Goal: Obtain resource: Download file/media

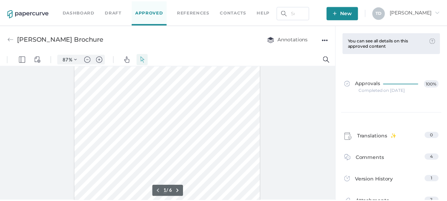
scroll to position [106, 0]
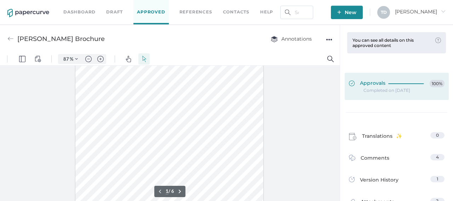
click at [379, 85] on span "Approvals" at bounding box center [367, 84] width 36 height 8
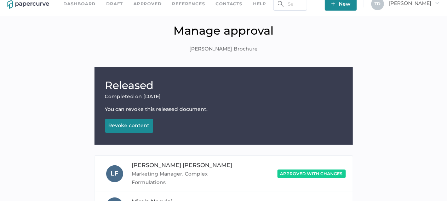
scroll to position [152, 0]
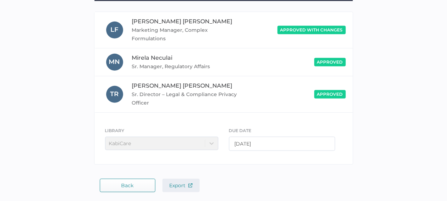
click at [185, 184] on span "Export" at bounding box center [180, 185] width 23 height 6
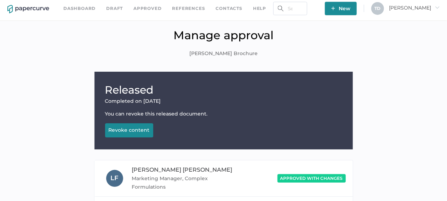
scroll to position [0, 0]
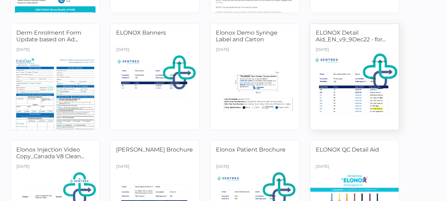
scroll to position [141, 0]
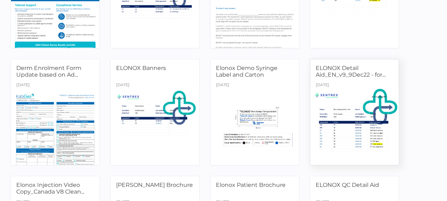
click at [361, 87] on div "ELONOX Detail Aid_EN_v9_9Dec22 - for... October 10th" at bounding box center [354, 112] width 89 height 106
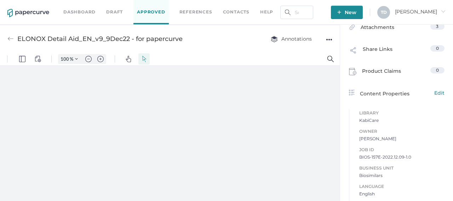
scroll to position [141, 0]
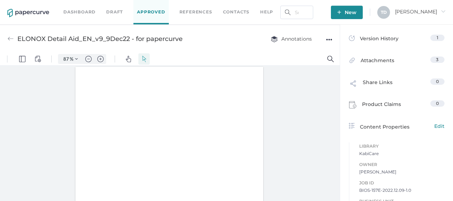
type input "87"
type input "1"
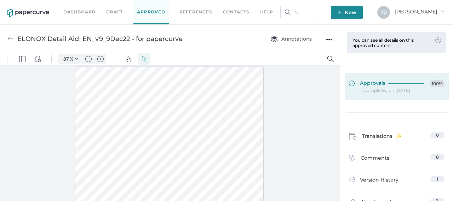
click at [372, 77] on link "Approvals 100%" at bounding box center [396, 86] width 104 height 27
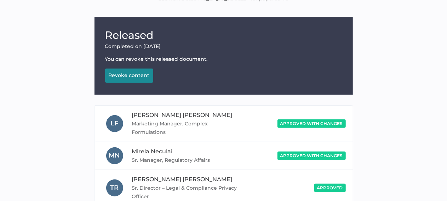
scroll to position [152, 0]
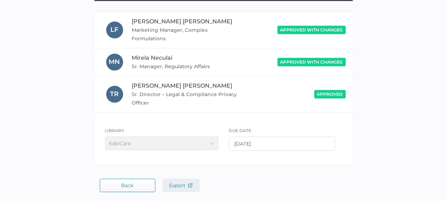
click at [178, 182] on span "Export" at bounding box center [180, 185] width 23 height 6
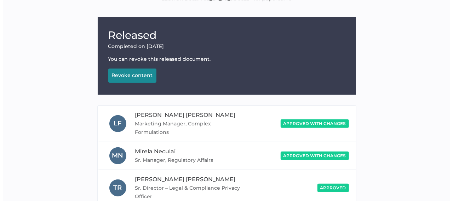
scroll to position [0, 0]
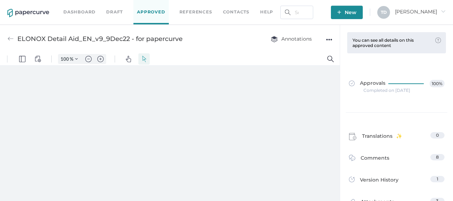
click at [329, 40] on div "●●●" at bounding box center [329, 40] width 6 height 10
click at [323, 55] on span "Download" at bounding box center [307, 52] width 37 height 13
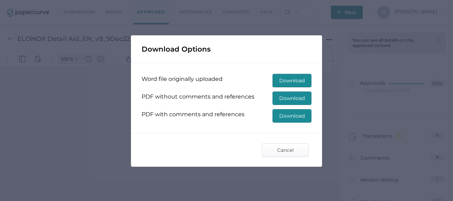
click at [293, 118] on span "Download" at bounding box center [291, 116] width 25 height 13
type input "87"
type input "1"
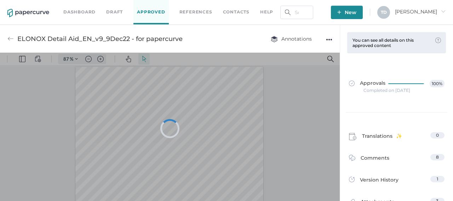
click at [282, 122] on div at bounding box center [170, 129] width 340 height 152
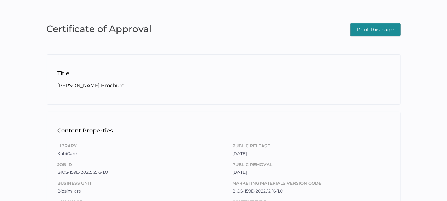
click at [361, 29] on span "Print this page" at bounding box center [375, 29] width 37 height 13
click at [356, 31] on button "Print this page" at bounding box center [375, 29] width 50 height 13
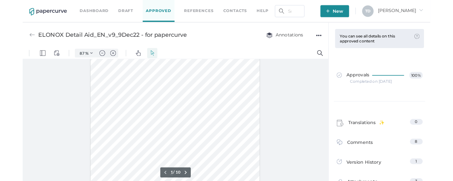
scroll to position [35, 0]
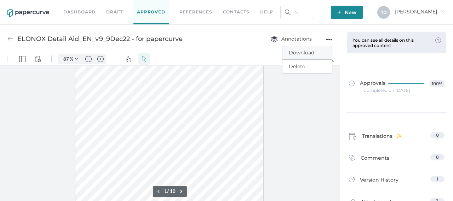
click at [312, 55] on span "Download" at bounding box center [307, 52] width 37 height 13
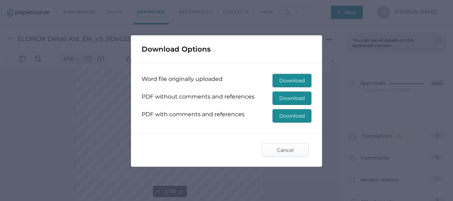
click at [297, 115] on span "Download" at bounding box center [291, 116] width 25 height 13
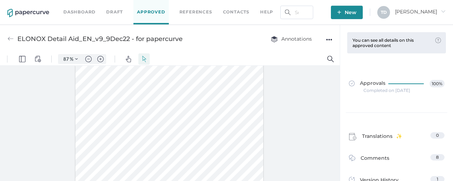
click at [150, 10] on link "Approved" at bounding box center [150, 12] width 35 height 24
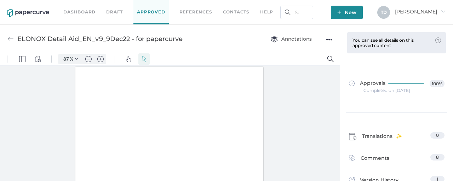
type input "87"
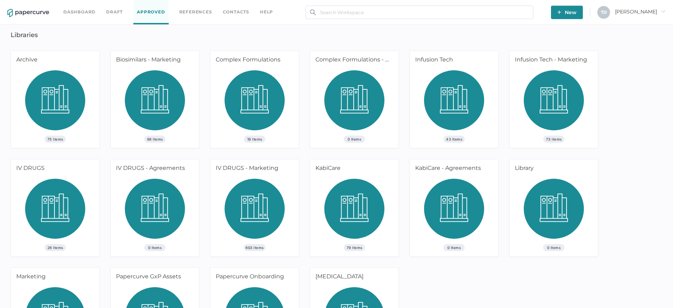
click at [366, 181] on img at bounding box center [354, 211] width 60 height 65
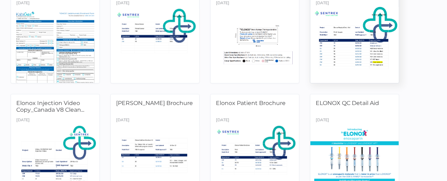
scroll to position [283, 0]
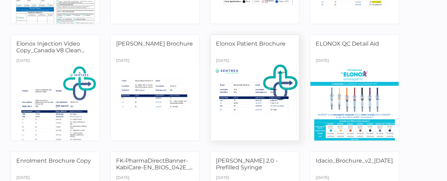
click at [265, 93] on div at bounding box center [254, 103] width 93 height 78
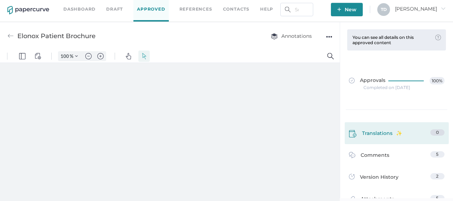
scroll to position [106, 0]
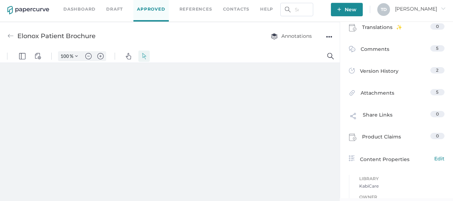
type input "87"
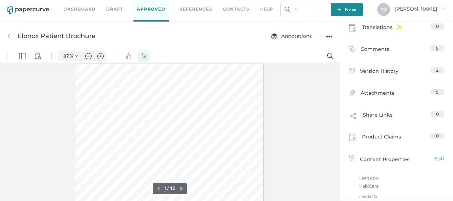
scroll to position [177, 0]
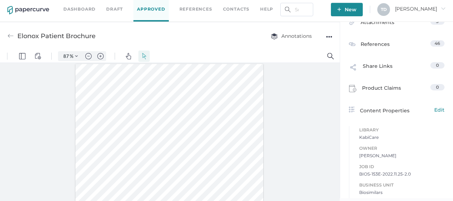
click at [366, 171] on span "BIOS-153E-2022.11.25-2.0" at bounding box center [401, 174] width 85 height 7
click at [366, 173] on span "BIOS-153E-2022.11.25-2.0" at bounding box center [401, 174] width 85 height 7
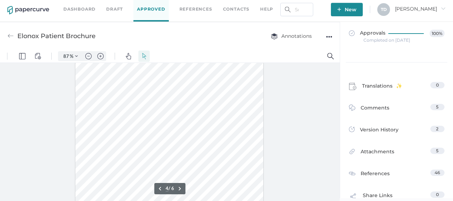
scroll to position [0, 0]
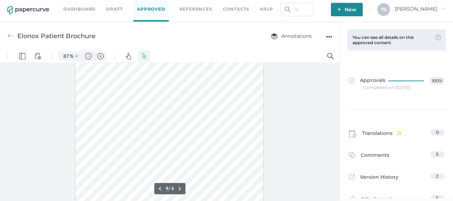
type input "3"
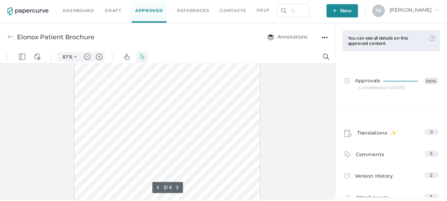
scroll to position [495, 0]
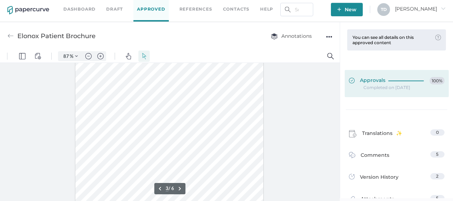
click at [374, 82] on span "Approvals" at bounding box center [367, 81] width 36 height 8
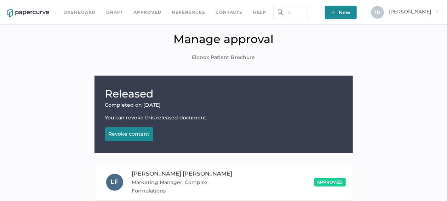
scroll to position [152, 0]
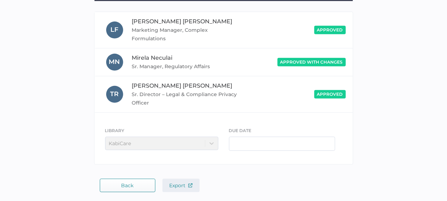
click at [176, 181] on span "Export" at bounding box center [180, 185] width 23 height 6
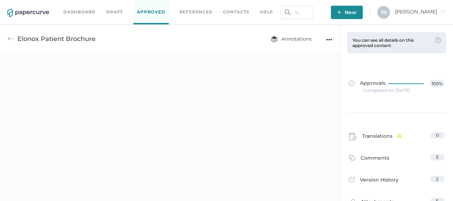
click at [330, 41] on div "●●●" at bounding box center [329, 40] width 6 height 10
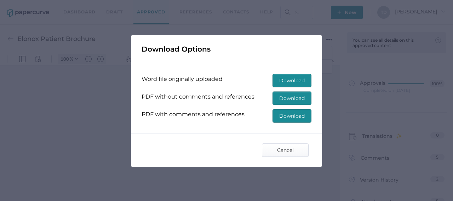
click at [288, 115] on span "Download" at bounding box center [291, 116] width 25 height 13
type input "87"
type input "1"
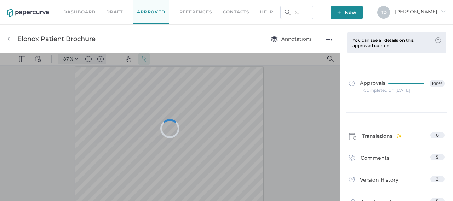
scroll to position [3, 0]
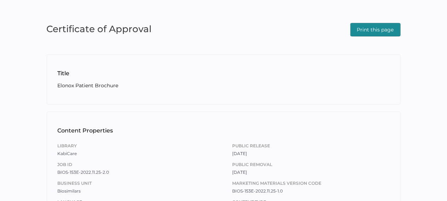
click at [378, 33] on span "Print this page" at bounding box center [375, 29] width 37 height 13
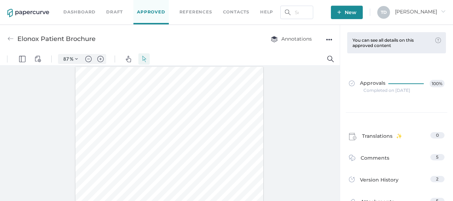
type input "87"
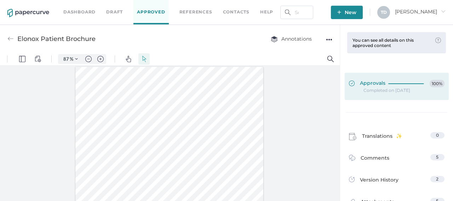
click at [388, 80] on div at bounding box center [407, 82] width 39 height 5
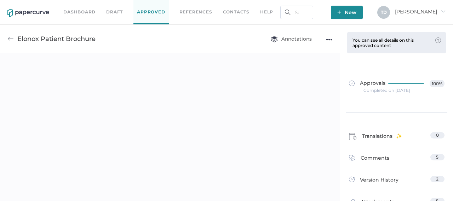
click at [329, 40] on div "●●●" at bounding box center [329, 40] width 6 height 10
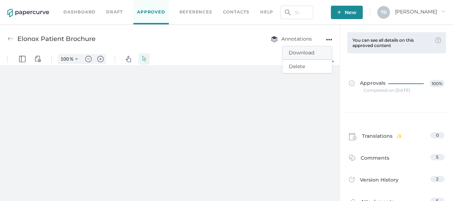
click at [320, 56] on span "Download" at bounding box center [307, 52] width 37 height 13
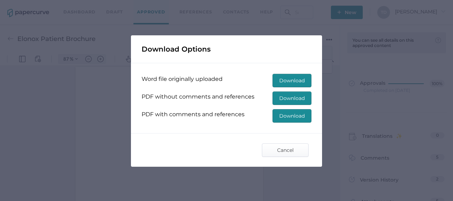
type input "87"
click at [304, 121] on button "Download" at bounding box center [291, 115] width 39 height 13
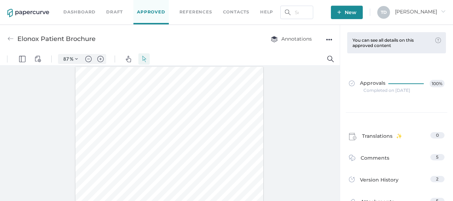
type input "87"
click at [328, 37] on div "●●●" at bounding box center [329, 40] width 6 height 10
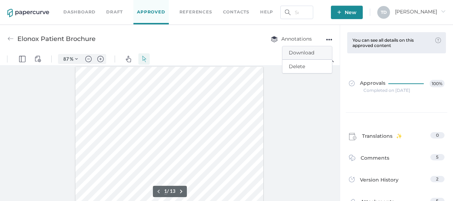
click at [314, 51] on span "Download" at bounding box center [307, 52] width 37 height 13
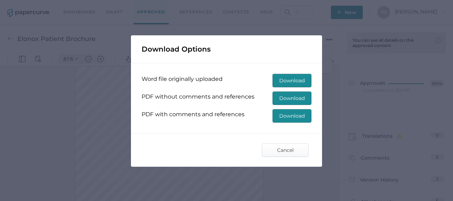
click at [296, 114] on span "Download" at bounding box center [291, 116] width 25 height 13
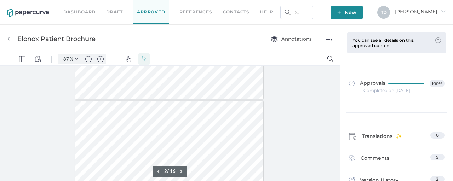
type input "1"
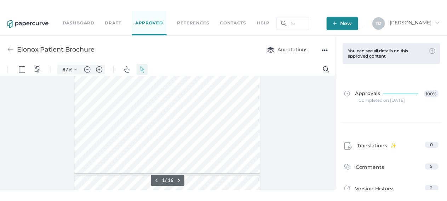
scroll to position [141, 0]
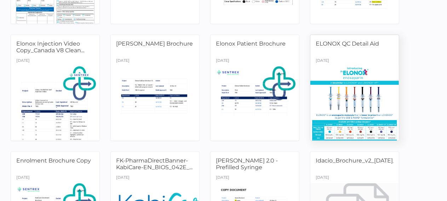
scroll to position [269, 0]
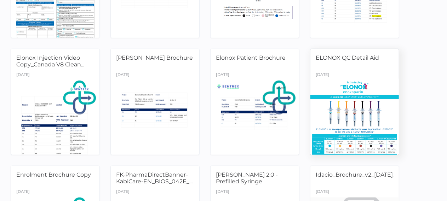
click at [352, 69] on div "ELONOX QC Detail Aid August 13th" at bounding box center [354, 102] width 89 height 106
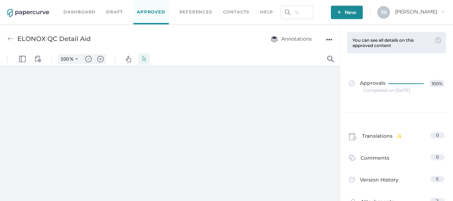
type input "87"
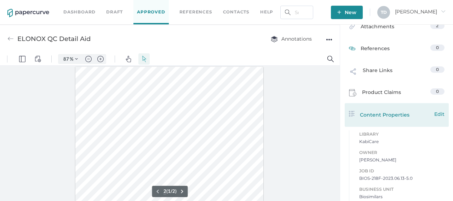
scroll to position [177, 0]
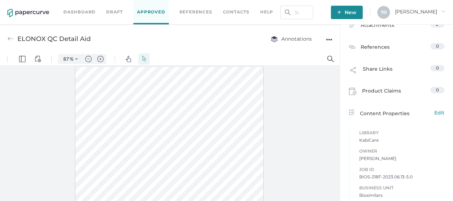
click at [380, 178] on span "BIOS-218F-2023.06.13-5.0" at bounding box center [401, 177] width 85 height 7
copy span "BIOS-218F-2023.06.13-5.0"
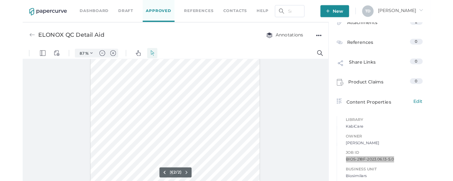
scroll to position [0, 0]
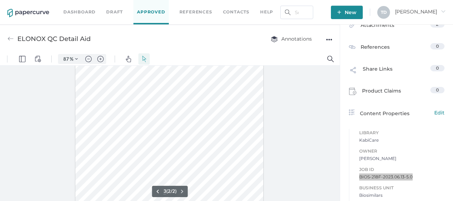
type input "2"
click at [326, 40] on div "●●●" at bounding box center [329, 40] width 6 height 10
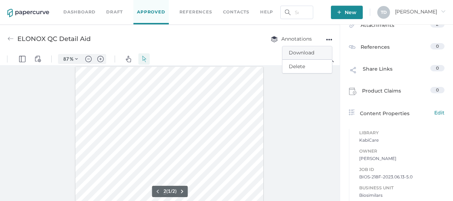
click at [318, 54] on span "Download" at bounding box center [307, 52] width 37 height 13
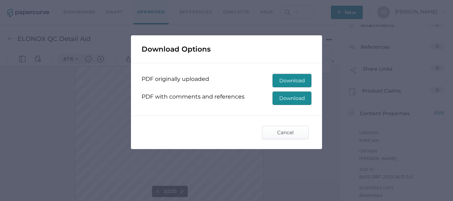
click at [301, 97] on span "Download" at bounding box center [291, 98] width 25 height 13
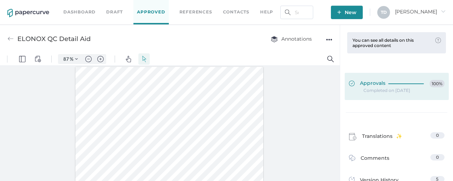
click at [391, 84] on div at bounding box center [407, 82] width 39 height 5
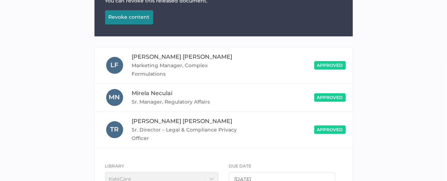
scroll to position [173, 0]
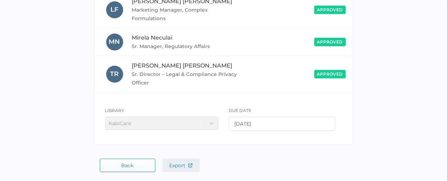
click at [178, 162] on span "Export" at bounding box center [180, 165] width 23 height 6
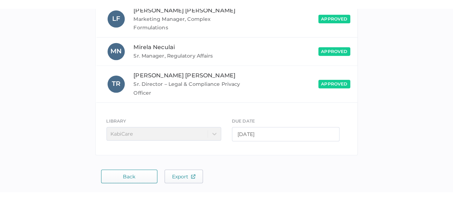
scroll to position [0, 0]
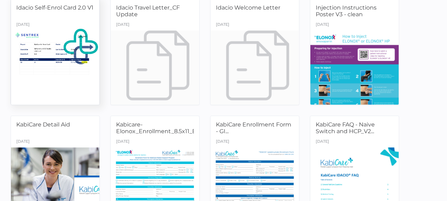
scroll to position [637, 0]
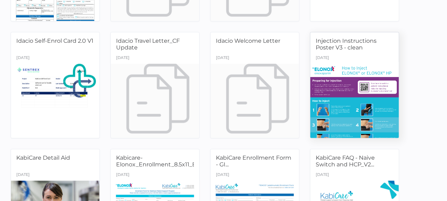
click at [357, 87] on div at bounding box center [354, 101] width 93 height 78
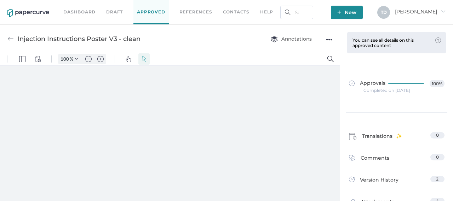
type input "87"
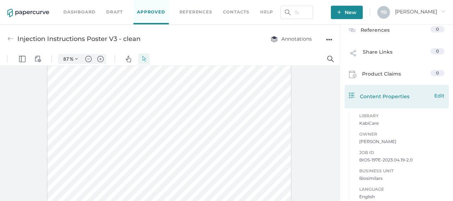
scroll to position [212, 0]
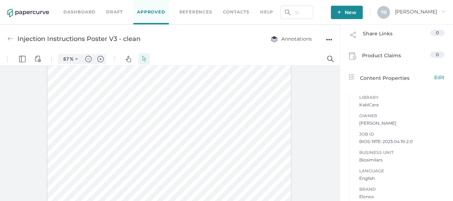
click at [377, 140] on span "BIOS-197E-2023.04.19-2.0" at bounding box center [401, 141] width 85 height 7
copy span "BIOS-197E-2023.04.19-2.0"
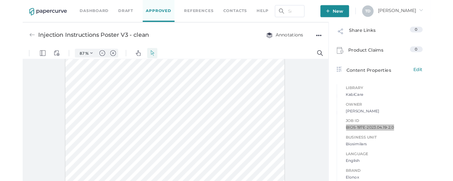
scroll to position [0, 0]
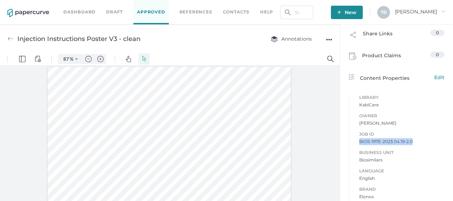
click at [323, 38] on div "Annotations ●●●" at bounding box center [294, 38] width 76 height 13
click at [326, 40] on div "●●●" at bounding box center [329, 40] width 6 height 10
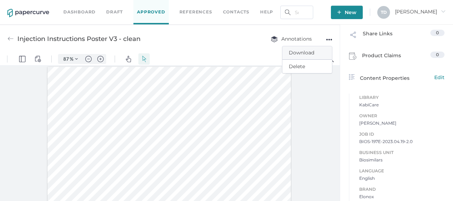
click at [307, 54] on span "Download" at bounding box center [307, 52] width 37 height 13
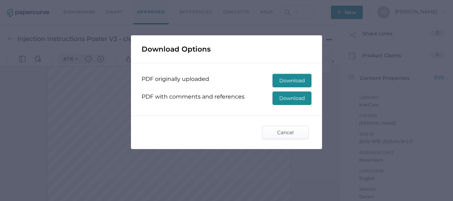
click at [290, 95] on span "Download" at bounding box center [291, 98] width 25 height 13
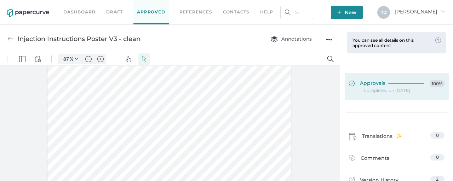
click at [397, 85] on div at bounding box center [407, 84] width 39 height 8
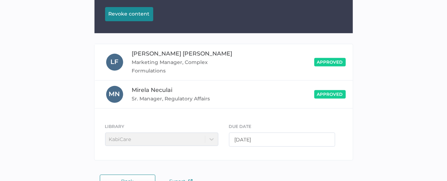
scroll to position [136, 0]
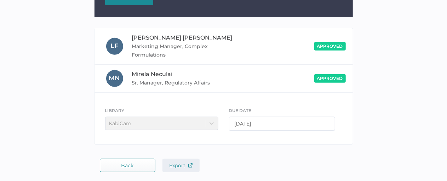
click at [177, 162] on span "Export" at bounding box center [180, 165] width 23 height 6
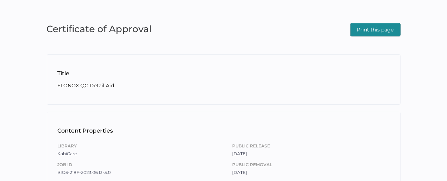
click at [376, 24] on span "Print this page" at bounding box center [375, 29] width 37 height 13
